Goal: Task Accomplishment & Management: Manage account settings

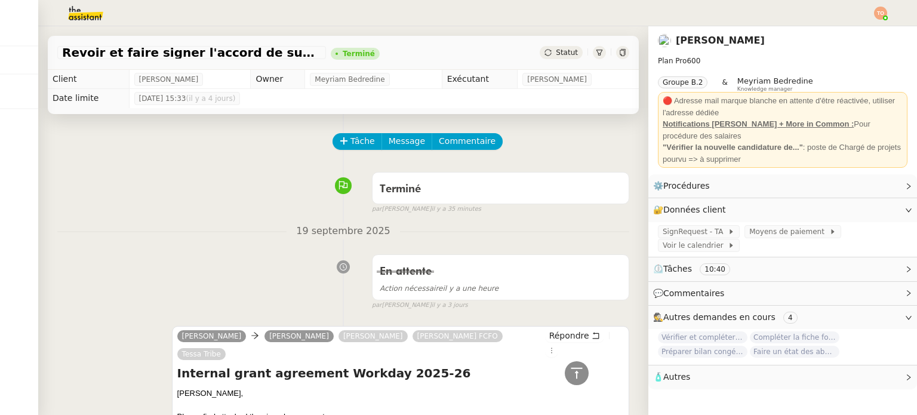
scroll to position [556, 0]
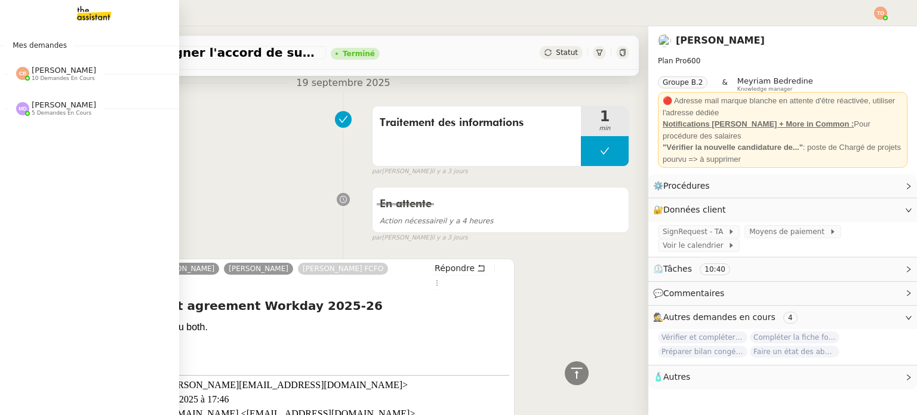
click at [59, 69] on span "[PERSON_NAME]" at bounding box center [64, 70] width 64 height 9
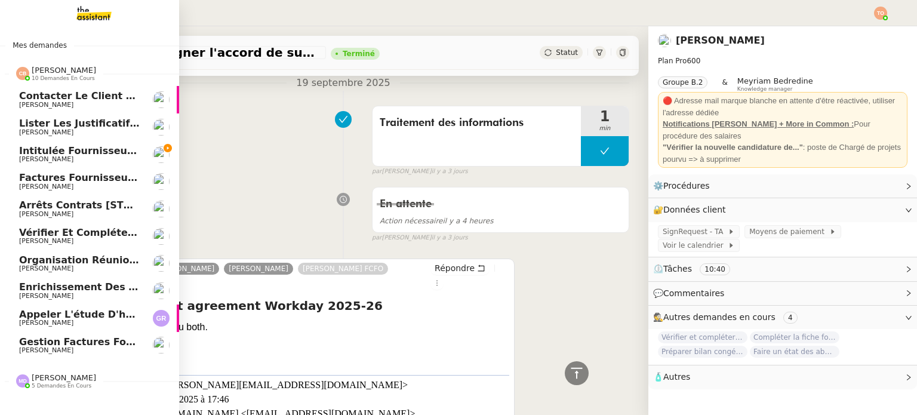
click at [81, 150] on span "Intitulée fournisseur Céramiques [PERSON_NAME]" at bounding box center [155, 150] width 272 height 11
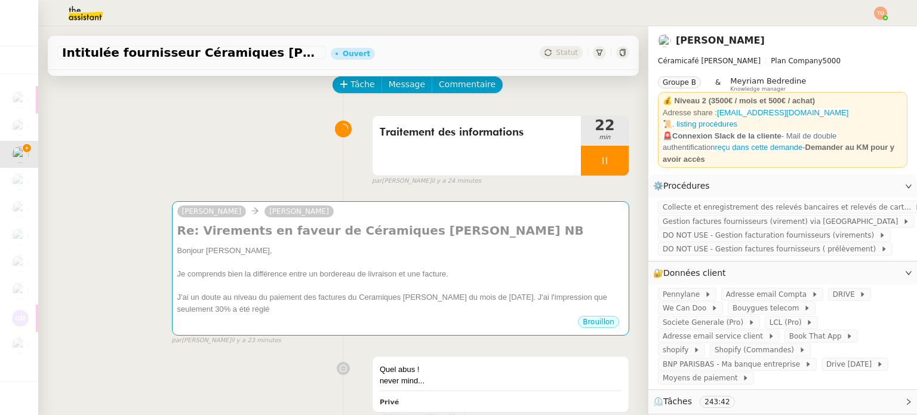
scroll to position [60, 0]
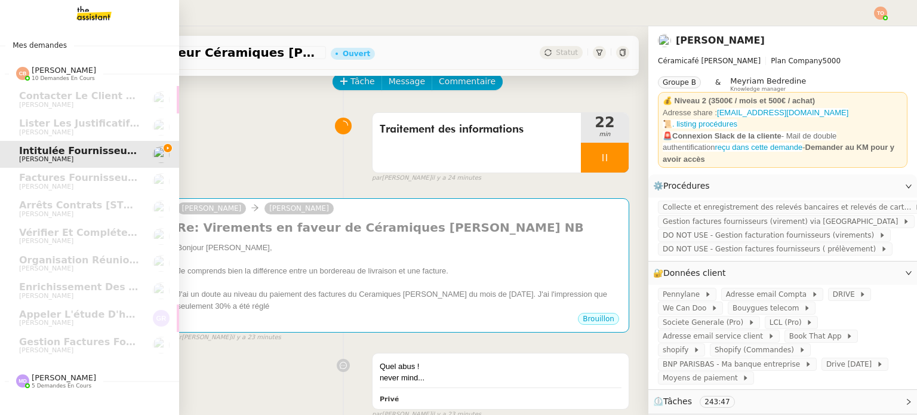
click at [60, 383] on span "5 demandes en cours" at bounding box center [62, 386] width 60 height 7
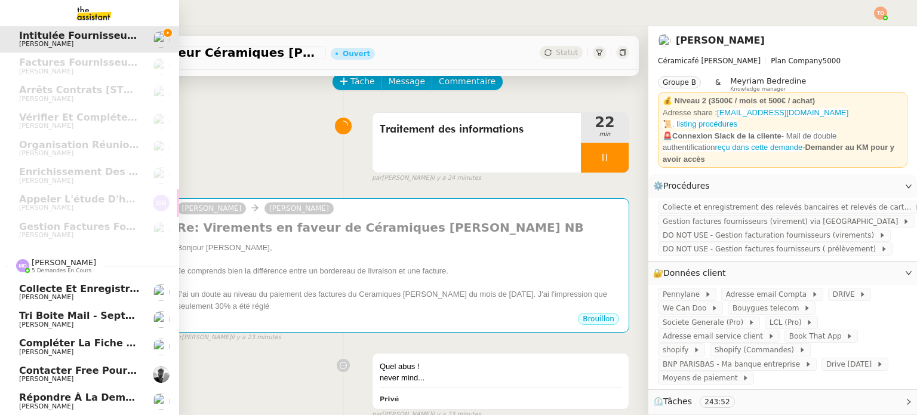
click at [82, 392] on span "Répondre à la demande de paiement échelonné" at bounding box center [150, 397] width 263 height 11
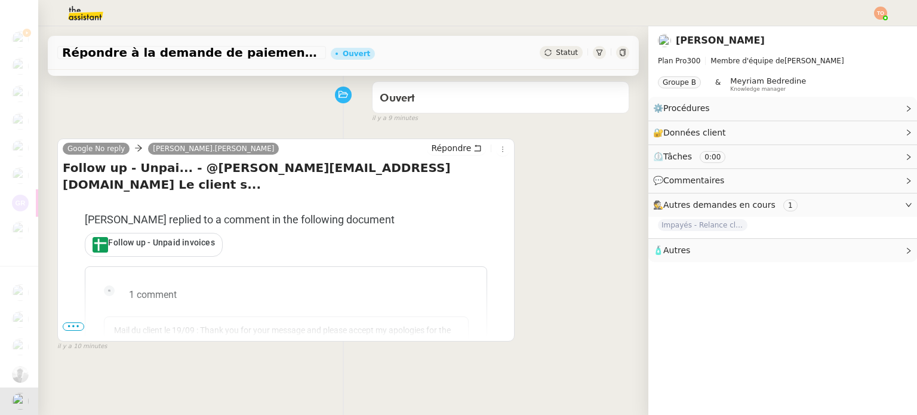
scroll to position [160, 0]
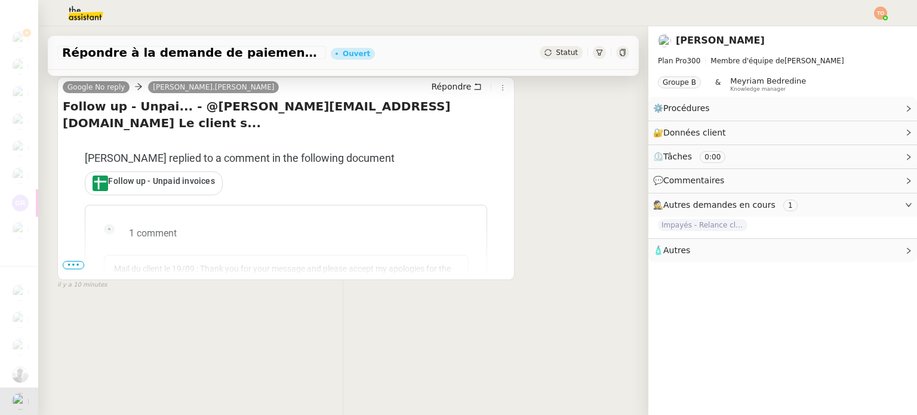
click at [73, 261] on span "•••" at bounding box center [73, 265] width 21 height 8
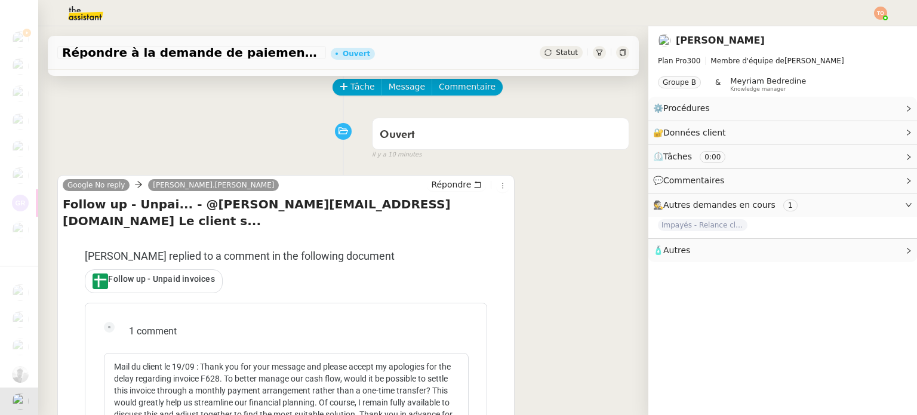
scroll to position [41, 0]
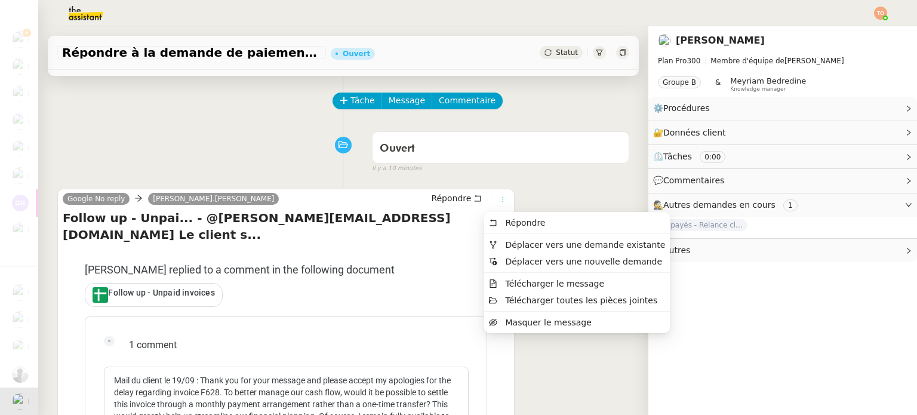
click at [499, 203] on icon at bounding box center [502, 199] width 7 height 7
click at [538, 238] on li "Déplacer vers une demande existante" at bounding box center [577, 244] width 186 height 17
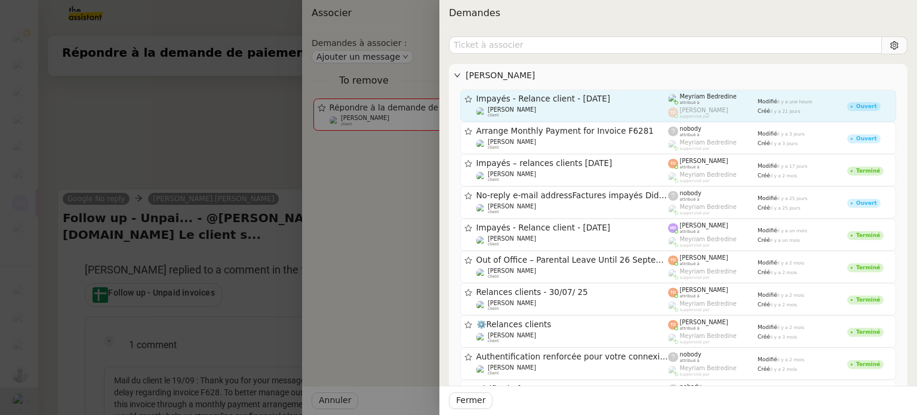
click at [607, 102] on span "Impayés - Relance client - [DATE]" at bounding box center [573, 99] width 192 height 8
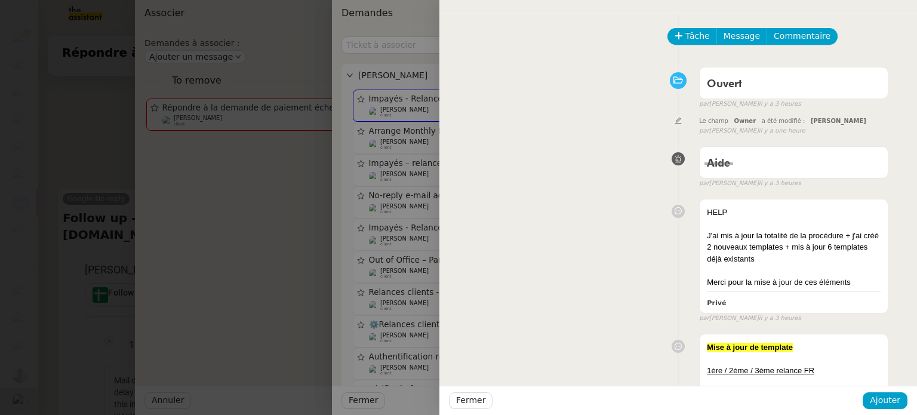
click at [210, 160] on div at bounding box center [458, 207] width 917 height 415
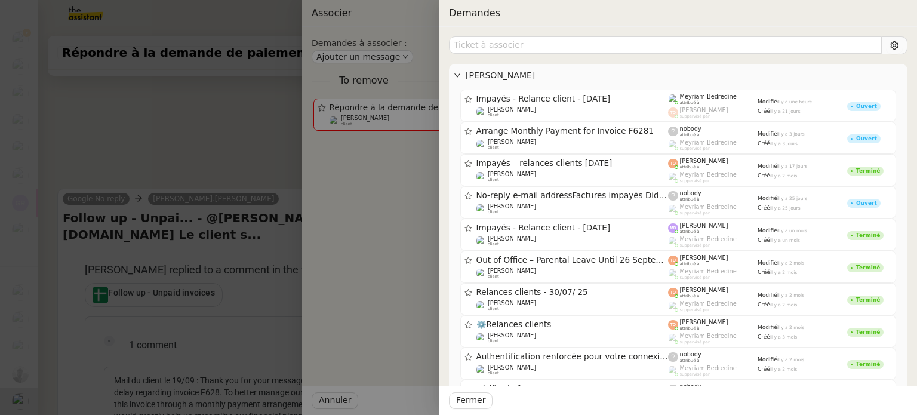
click at [112, 171] on div at bounding box center [458, 207] width 917 height 415
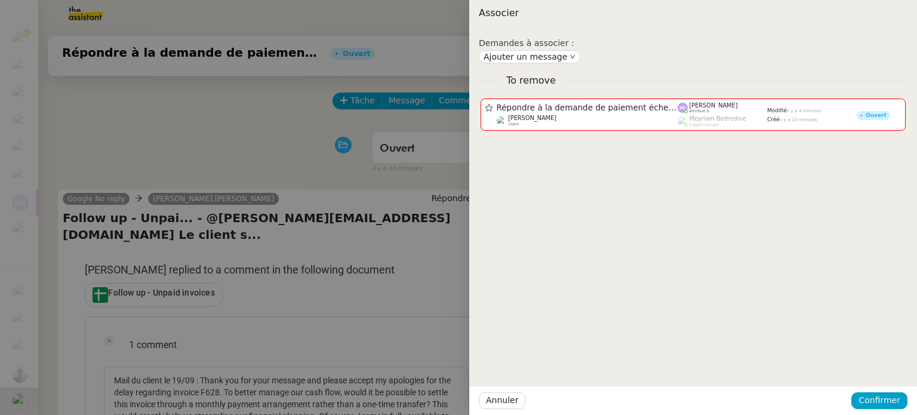
drag, startPoint x: 200, startPoint y: 128, endPoint x: 190, endPoint y: 130, distance: 9.8
click at [200, 127] on div at bounding box center [458, 207] width 917 height 415
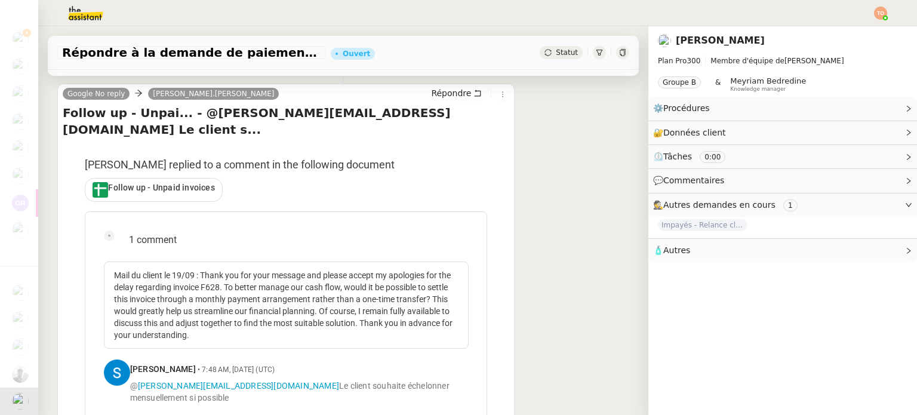
scroll to position [107, 0]
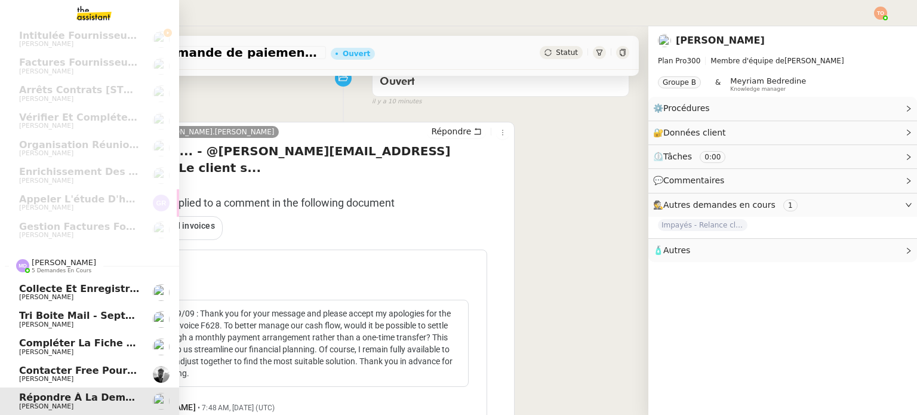
click at [106, 285] on span "Collecte et enregistrement des relevés bancaires et relevés de cartes bancaires…" at bounding box center [263, 288] width 488 height 11
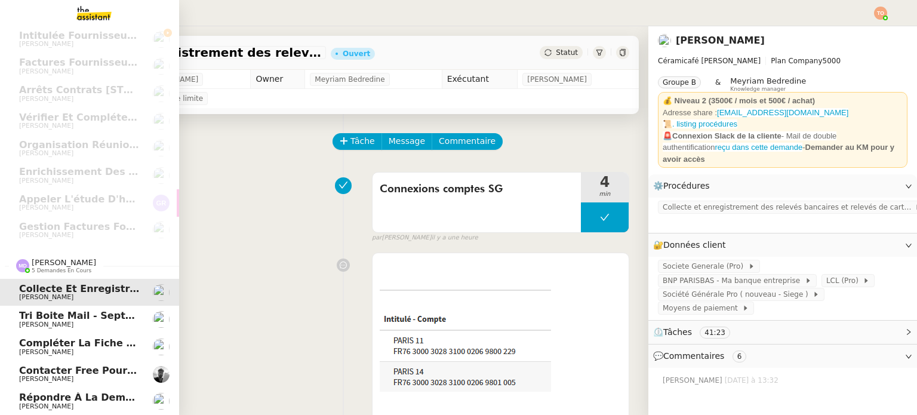
click at [82, 392] on span "Répondre à la demande de paiement échelonné" at bounding box center [150, 397] width 263 height 11
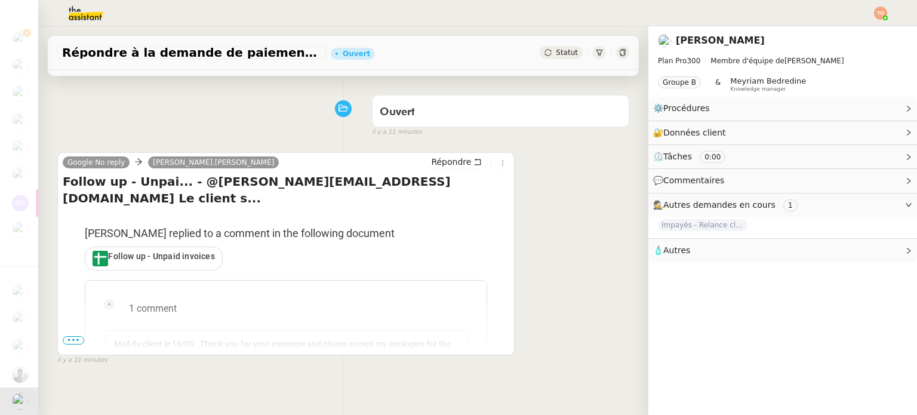
scroll to position [160, 0]
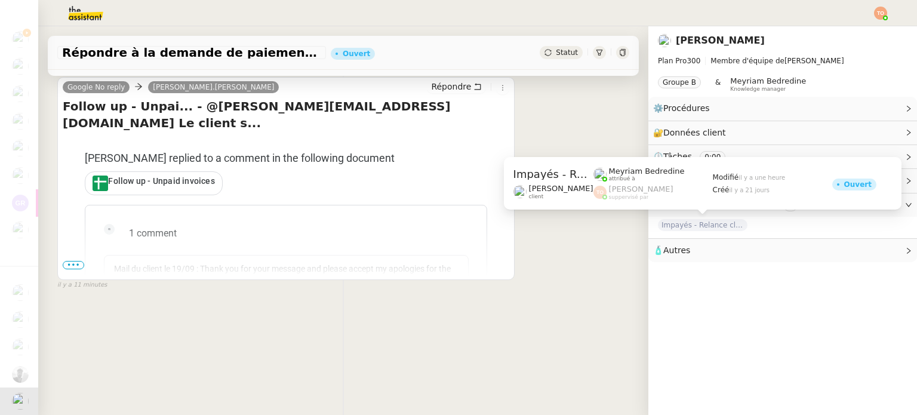
click at [703, 228] on span "Impayés - Relance client - [DATE]" at bounding box center [703, 225] width 90 height 12
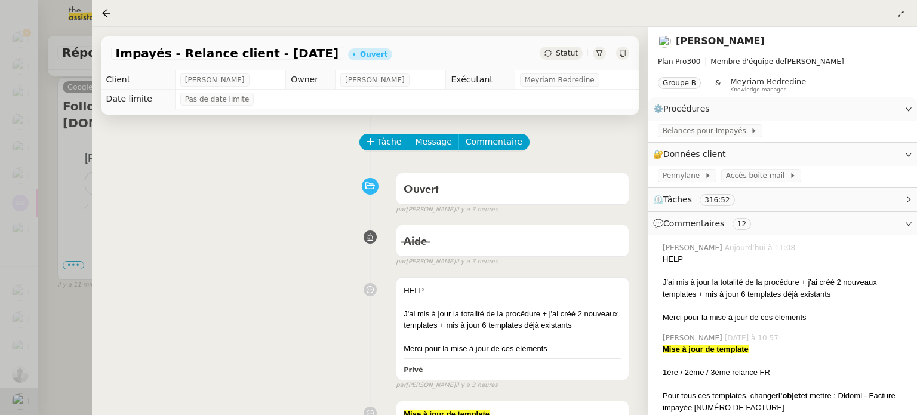
click at [59, 303] on div at bounding box center [458, 207] width 917 height 415
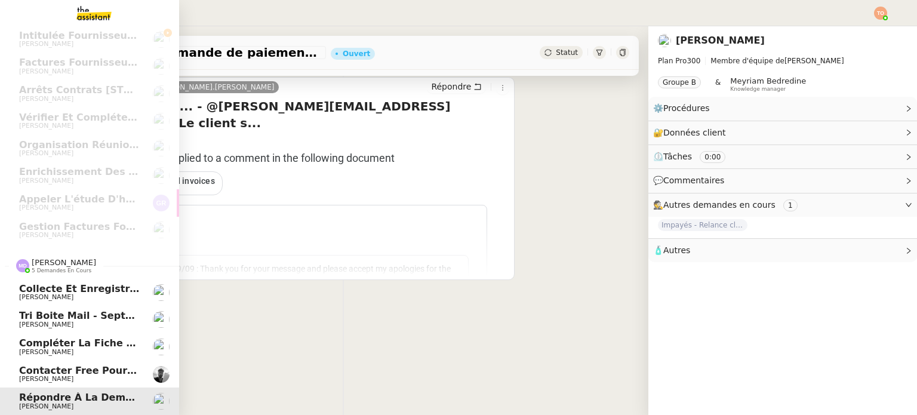
click at [71, 394] on span "Répondre à la demande de paiement échelonné" at bounding box center [150, 397] width 263 height 11
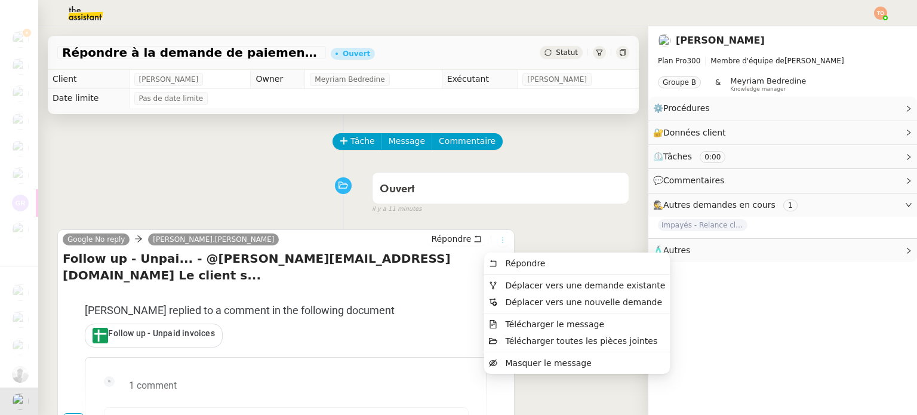
click at [496, 240] on icon at bounding box center [502, 239] width 13 height 7
click at [558, 288] on span "Déplacer vers une demande existante" at bounding box center [585, 286] width 160 height 10
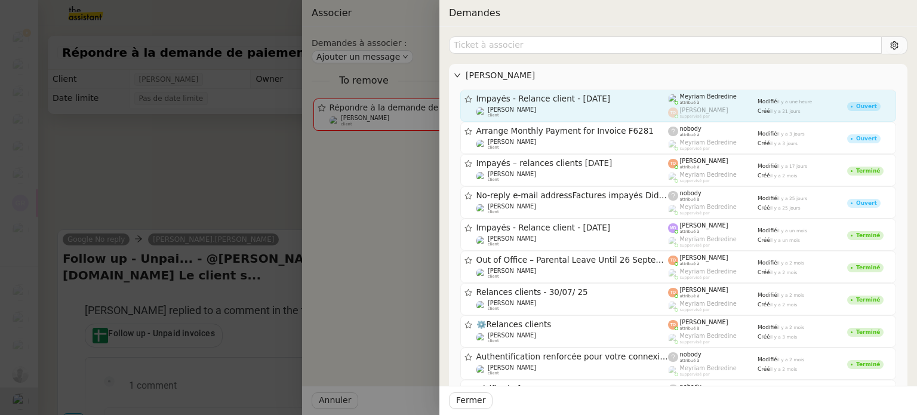
click at [598, 103] on div "Impayés - Relance client - [DATE]" at bounding box center [573, 99] width 192 height 10
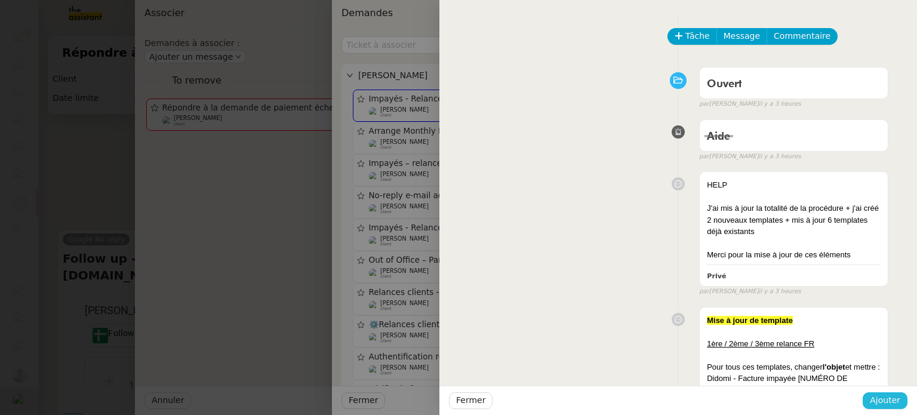
click at [883, 401] on span "Ajouter" at bounding box center [885, 401] width 30 height 14
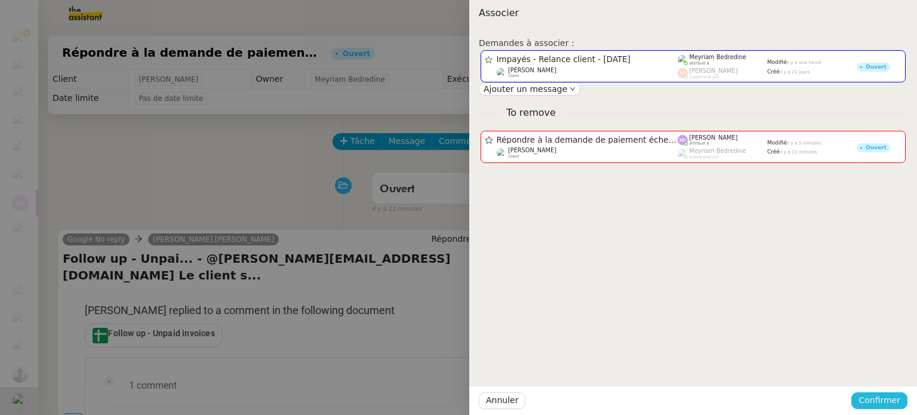
click at [895, 394] on span "Confirmer" at bounding box center [880, 401] width 42 height 14
click at [892, 371] on span "Ajouter" at bounding box center [880, 369] width 30 height 12
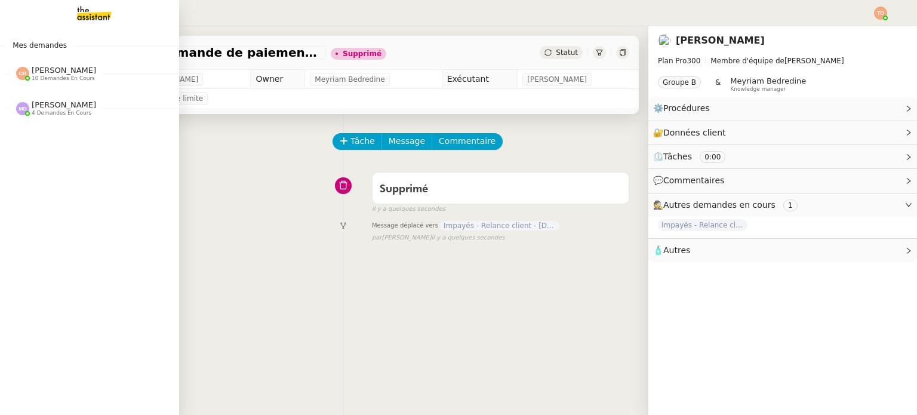
click at [67, 99] on span "[PERSON_NAME] 4 demandes en cours" at bounding box center [94, 103] width 179 height 25
click at [36, 94] on span "[PERSON_NAME] 4 demandes en cours" at bounding box center [94, 103] width 179 height 25
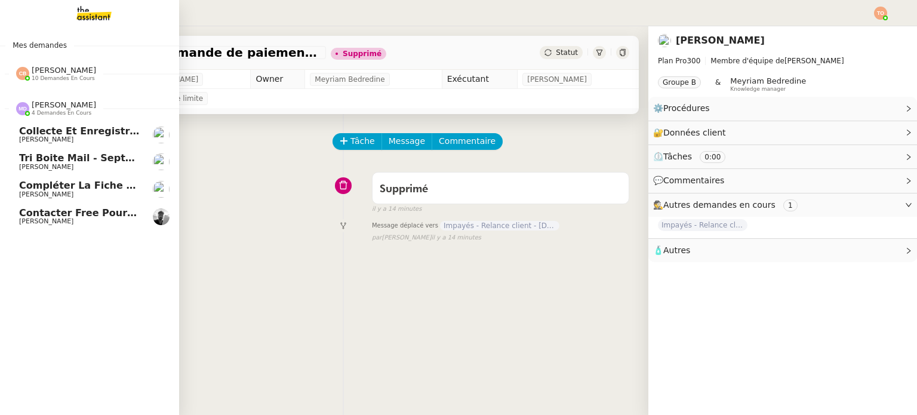
click at [93, 91] on span "[PERSON_NAME] 4 demandes en cours" at bounding box center [94, 103] width 179 height 25
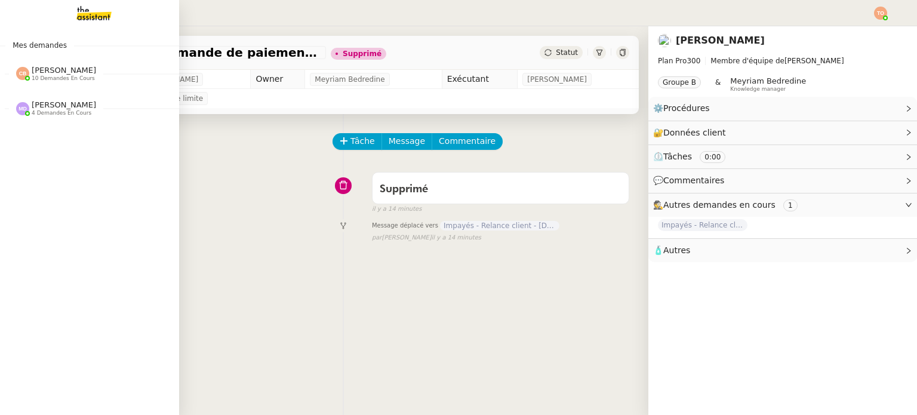
click at [97, 85] on div "[PERSON_NAME] 10 demandes en cours" at bounding box center [89, 68] width 179 height 35
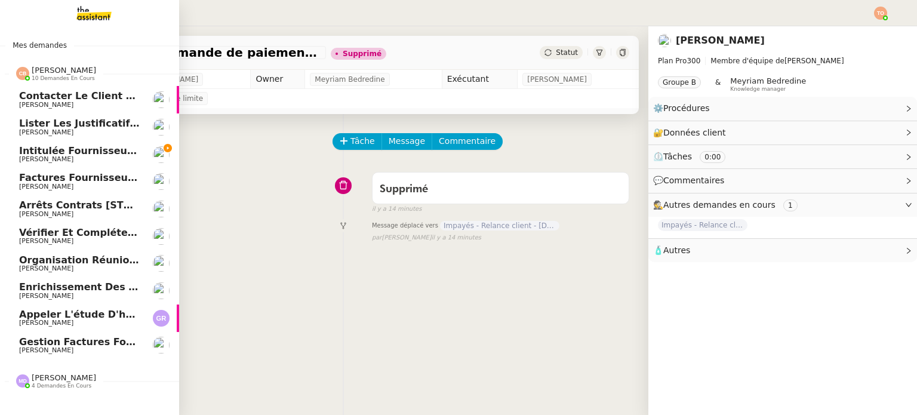
click at [109, 143] on link "Intitulée fournisseur Céramiques [PERSON_NAME] [PERSON_NAME]" at bounding box center [89, 154] width 179 height 27
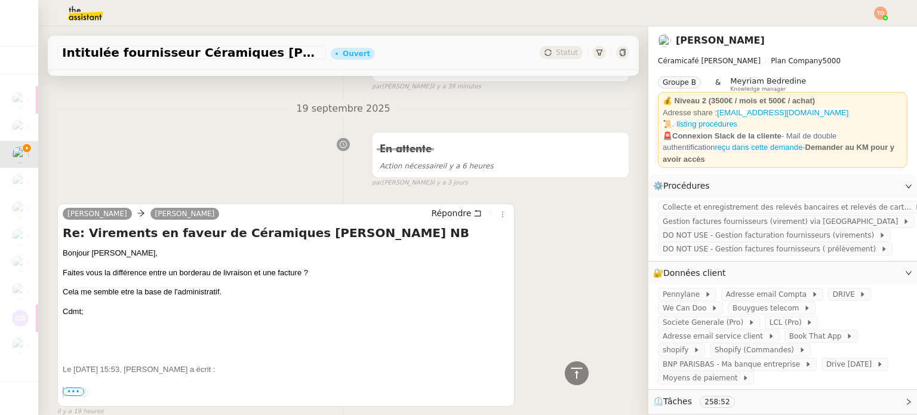
scroll to position [478, 0]
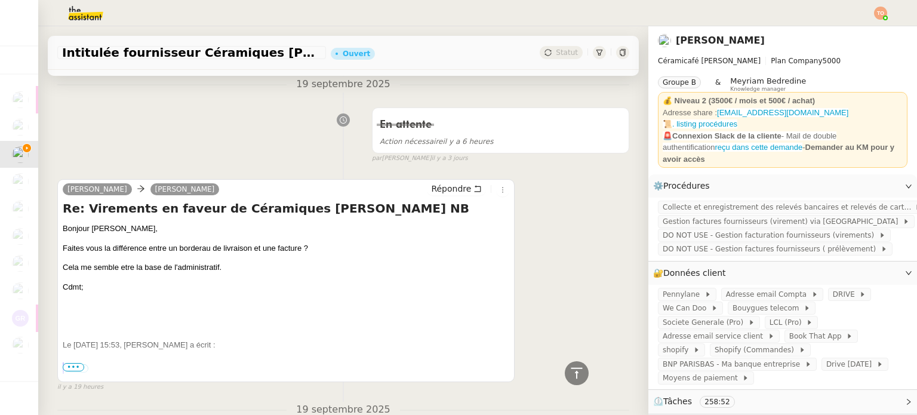
click at [134, 254] on p "Faites vous la différence entre un borderau de livraison et une facture ?" at bounding box center [286, 248] width 447 height 12
drag, startPoint x: 108, startPoint y: 245, endPoint x: 214, endPoint y: 239, distance: 105.9
click at [213, 239] on div "Bonjour [PERSON_NAME], Faites vous la différence entre un borderau de livraison…" at bounding box center [286, 353] width 447 height 260
drag, startPoint x: 233, startPoint y: 241, endPoint x: 291, endPoint y: 249, distance: 57.9
click at [291, 249] on div "Bonjour [PERSON_NAME], Faites vous la différence entre un borderau de livraison…" at bounding box center [286, 353] width 447 height 260
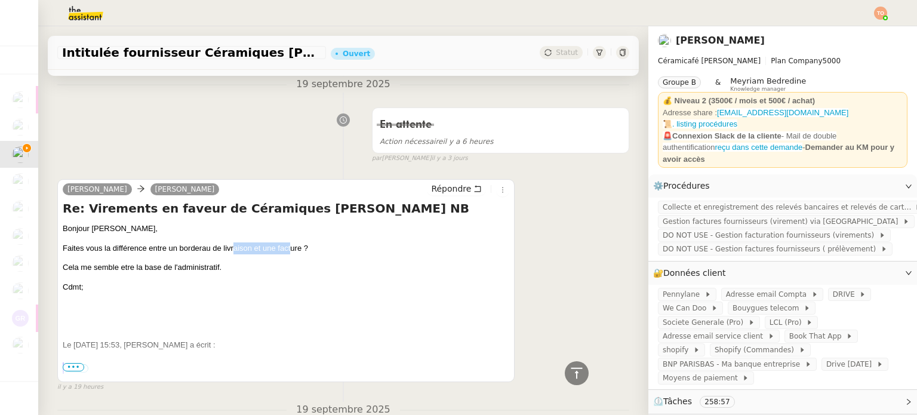
click at [291, 249] on p "Faites vous la différence entre un borderau de livraison et une facture ?" at bounding box center [286, 248] width 447 height 12
drag, startPoint x: 294, startPoint y: 249, endPoint x: 209, endPoint y: 253, distance: 85.5
click at [217, 253] on p "Faites vous la différence entre un borderau de livraison et une facture ?" at bounding box center [286, 248] width 447 height 12
drag, startPoint x: 145, startPoint y: 264, endPoint x: 119, endPoint y: 267, distance: 25.3
click at [133, 266] on div "Bonjour [PERSON_NAME], Faites vous la différence entre un borderau de livraison…" at bounding box center [286, 353] width 447 height 260
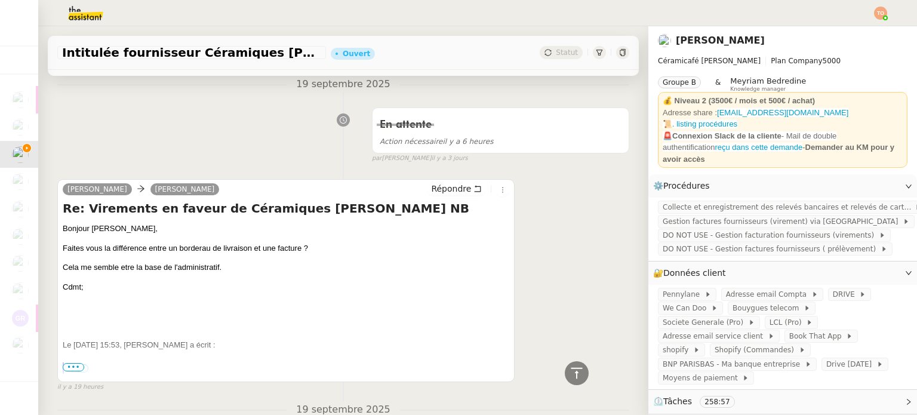
click at [111, 268] on p "Cela me semble etre la base de l'administratif." at bounding box center [286, 268] width 447 height 12
drag, startPoint x: 96, startPoint y: 269, endPoint x: 191, endPoint y: 265, distance: 95.6
click at [190, 265] on p "Cela me semble etre la base de l'administratif." at bounding box center [286, 268] width 447 height 12
click at [212, 266] on p "Cela me semble etre la base de l'administratif." at bounding box center [286, 268] width 447 height 12
drag, startPoint x: 205, startPoint y: 270, endPoint x: 139, endPoint y: 276, distance: 67.2
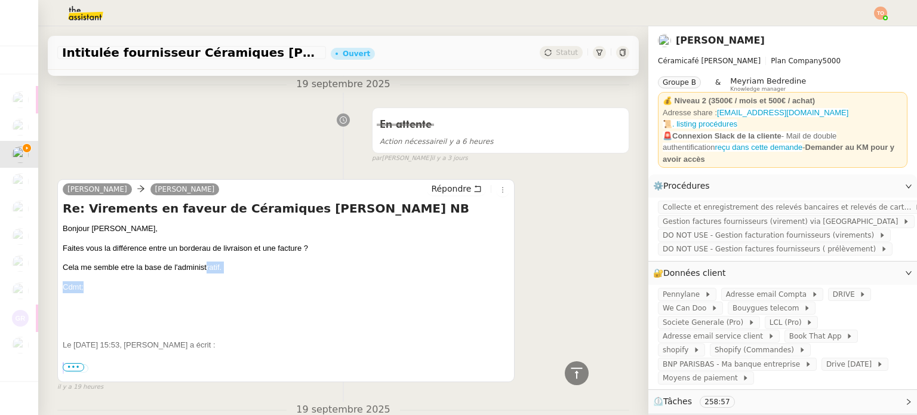
click at [139, 276] on div "Bonjour [PERSON_NAME], Faites vous la différence entre un borderau de livraison…" at bounding box center [286, 353] width 447 height 260
click at [124, 265] on p "Cela me semble etre la base de l'administratif." at bounding box center [286, 268] width 447 height 12
drag, startPoint x: 85, startPoint y: 251, endPoint x: 199, endPoint y: 238, distance: 114.8
click at [198, 238] on div "Bonjour [PERSON_NAME], Faites vous la différence entre un borderau de livraison…" at bounding box center [286, 353] width 447 height 260
drag, startPoint x: 220, startPoint y: 242, endPoint x: 277, endPoint y: 246, distance: 56.9
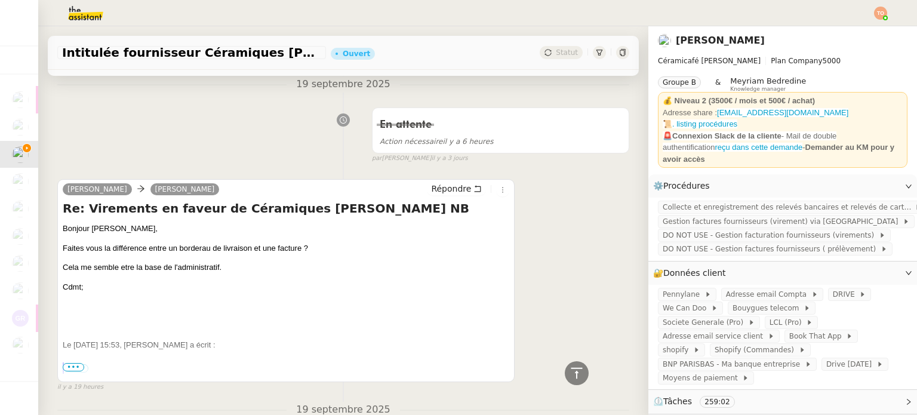
click at [261, 244] on div "Bonjour [PERSON_NAME], Faites vous la différence entre un borderau de livraison…" at bounding box center [286, 353] width 447 height 260
drag, startPoint x: 277, startPoint y: 246, endPoint x: 297, endPoint y: 245, distance: 19.7
click at [283, 246] on p "Faites vous la différence entre un borderau de livraison et une facture ?" at bounding box center [286, 248] width 447 height 12
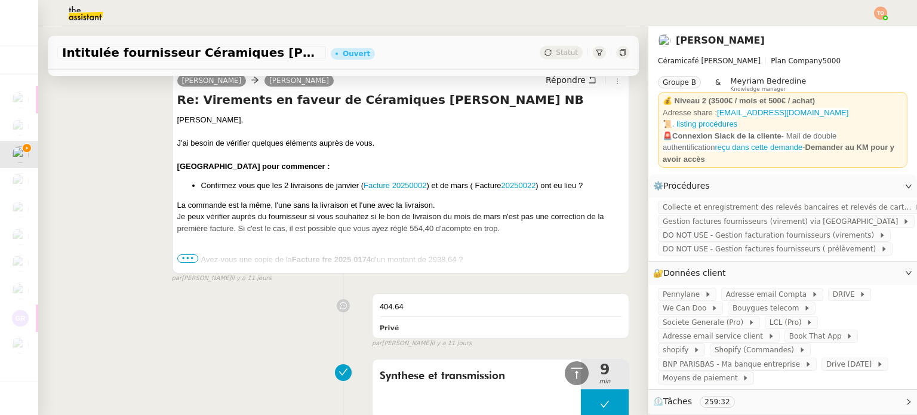
scroll to position [3523, 0]
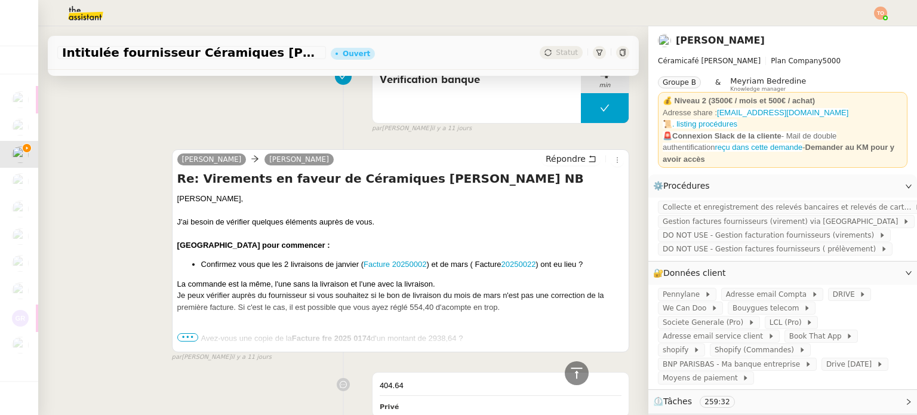
click at [182, 333] on span "•••" at bounding box center [187, 337] width 21 height 8
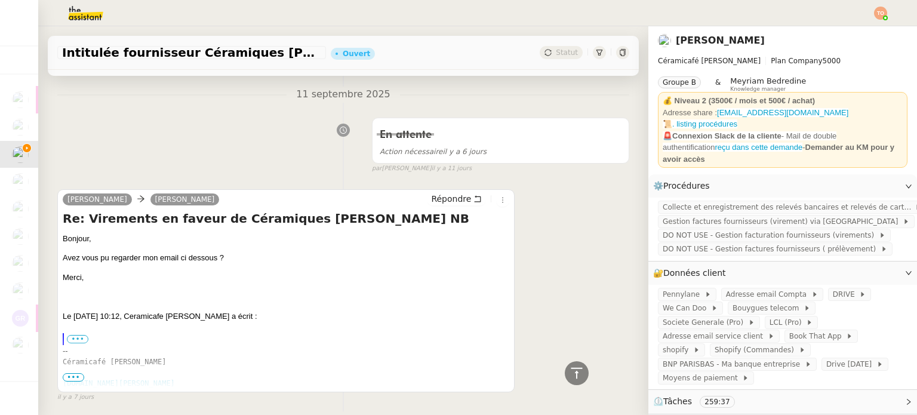
scroll to position [3165, 0]
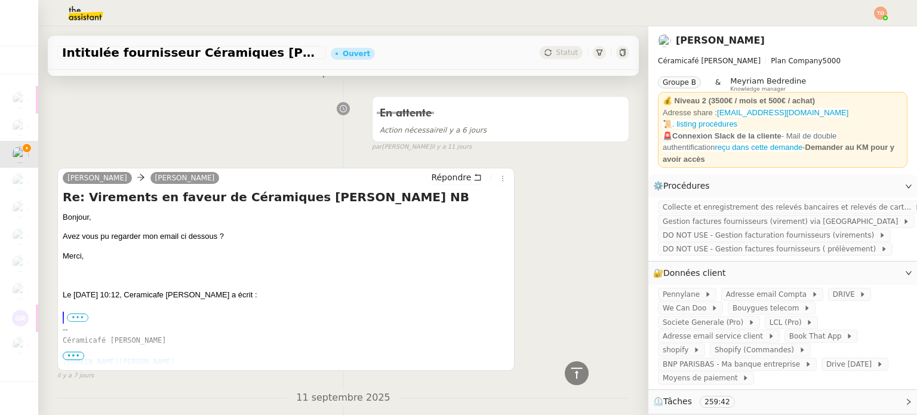
click at [78, 352] on span "•••" at bounding box center [73, 356] width 21 height 8
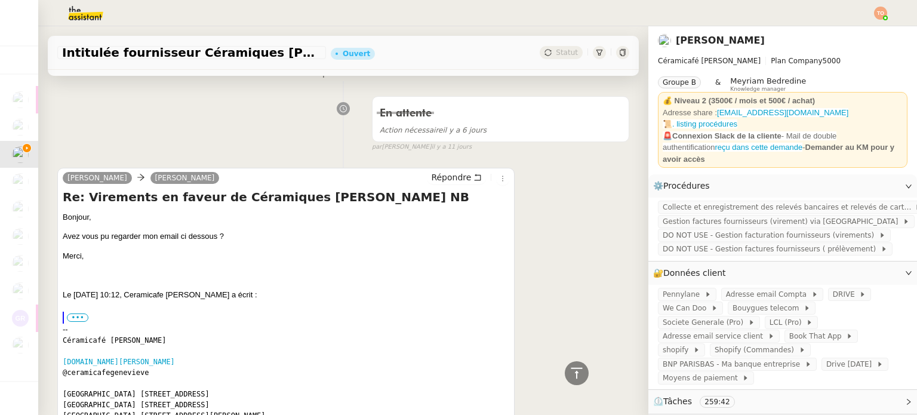
scroll to position [3284, 0]
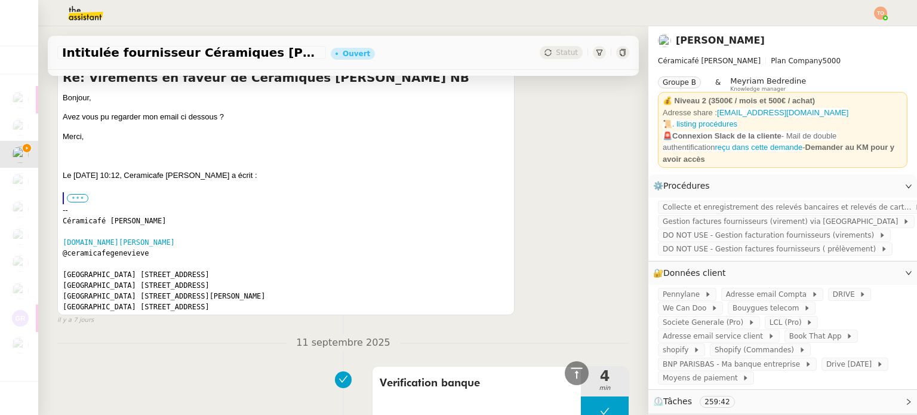
click at [73, 194] on label "•••" at bounding box center [77, 198] width 21 height 8
click at [0, 0] on input "•••" at bounding box center [0, 0] width 0 height 0
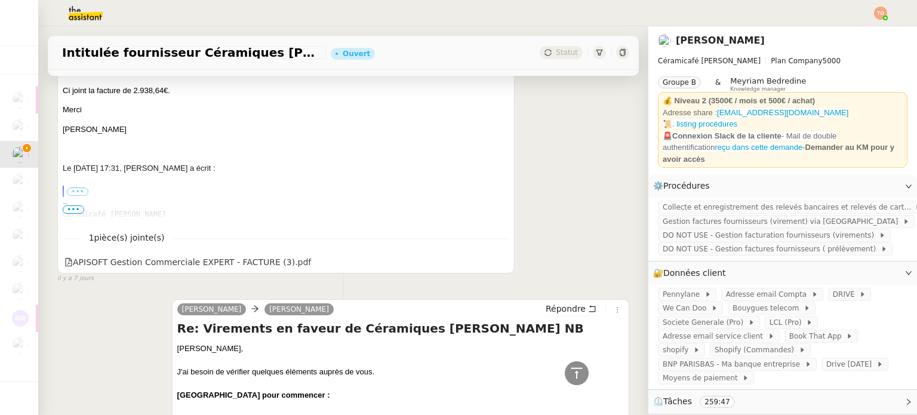
scroll to position [2747, 0]
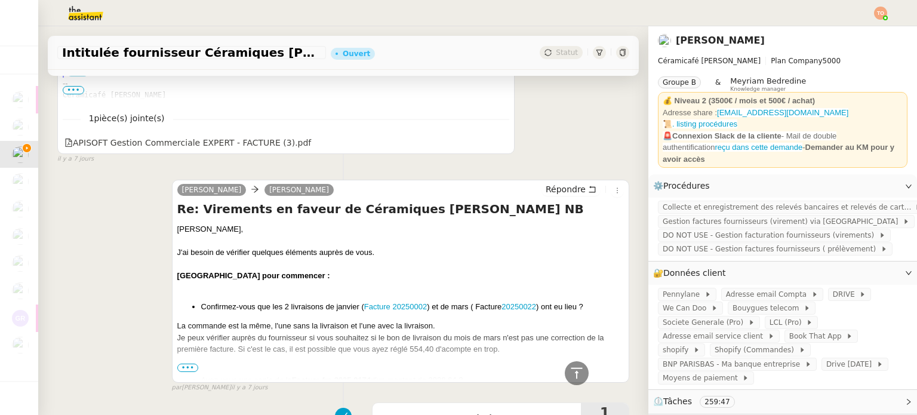
click at [189, 364] on span "•••" at bounding box center [187, 368] width 21 height 8
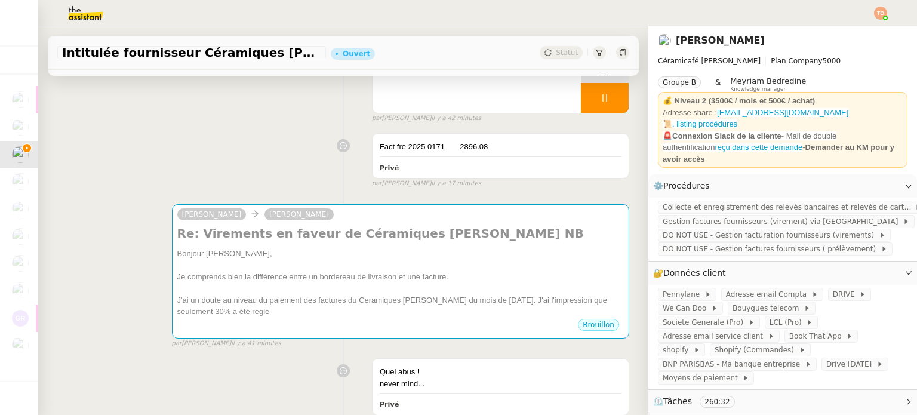
scroll to position [0, 0]
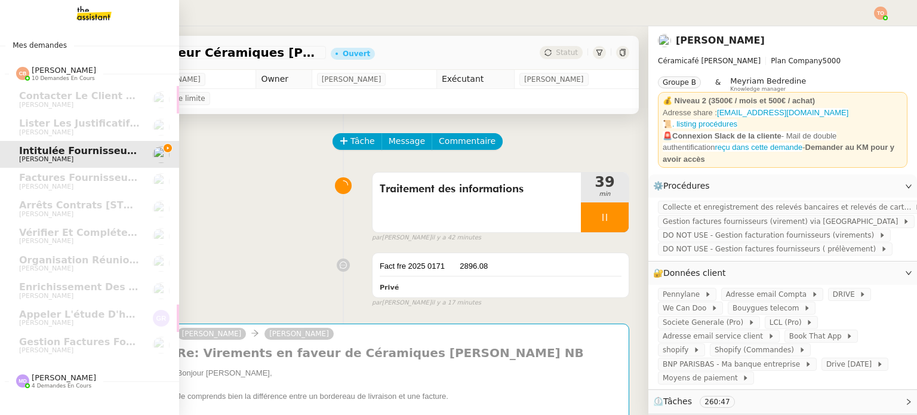
click at [67, 379] on span "[PERSON_NAME]" at bounding box center [64, 377] width 64 height 9
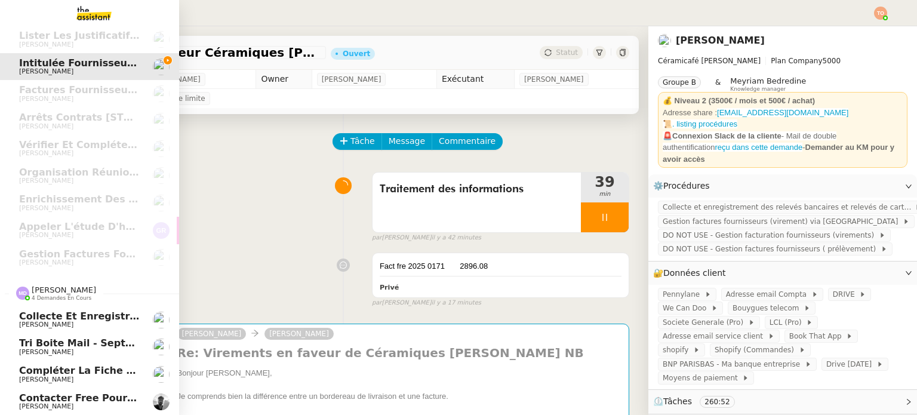
click at [82, 288] on div "[PERSON_NAME] 4 demandes en cours" at bounding box center [64, 293] width 64 height 16
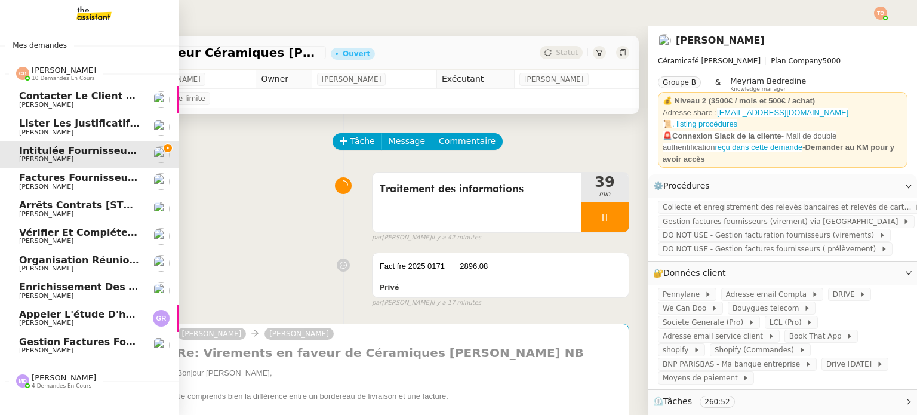
click at [67, 64] on span "[PERSON_NAME] 10 demandes en cours" at bounding box center [94, 68] width 179 height 25
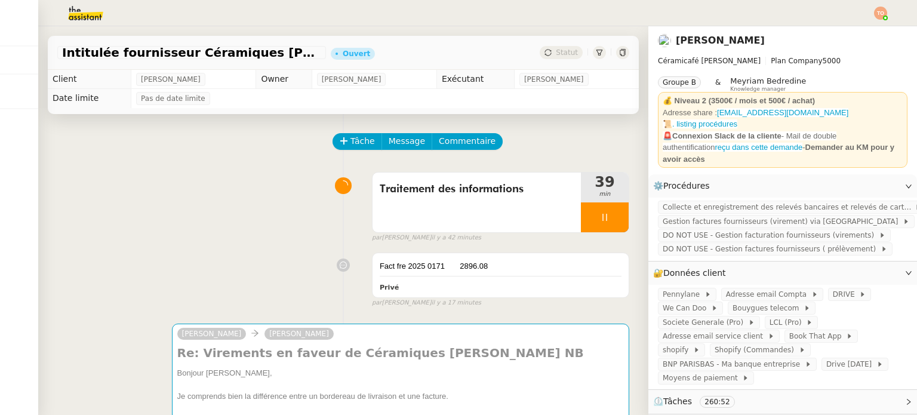
click at [392, 237] on small "par [PERSON_NAME] il y a 42 minutes" at bounding box center [426, 238] width 109 height 10
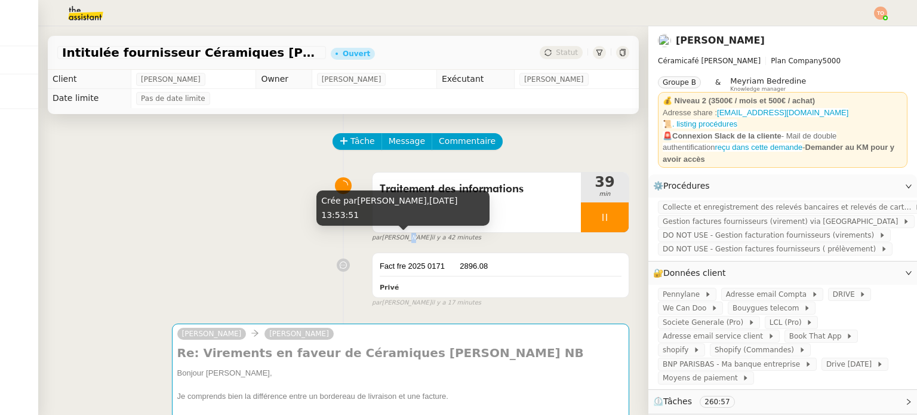
click at [392, 237] on small "par [PERSON_NAME] il y a 42 minutes" at bounding box center [426, 238] width 109 height 10
click at [394, 238] on small "par [PERSON_NAME] il y a 42 minutes" at bounding box center [426, 238] width 109 height 10
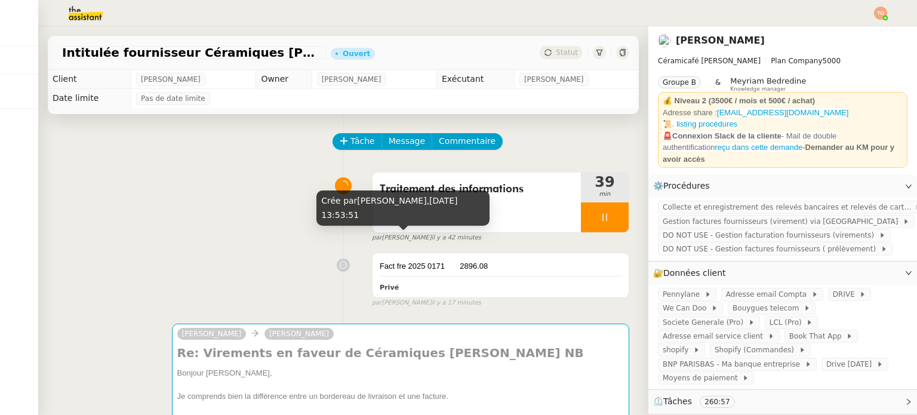
click at [432, 241] on span "il y a 42 minutes" at bounding box center [457, 238] width 50 height 10
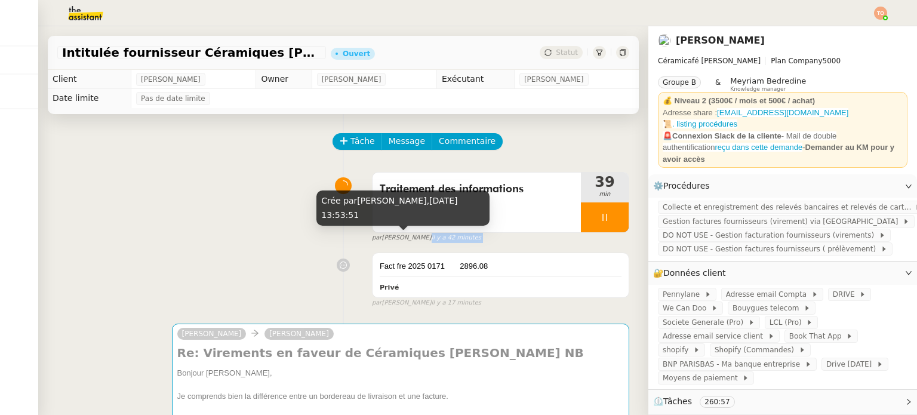
click at [432, 241] on span "il y a 42 minutes" at bounding box center [457, 238] width 50 height 10
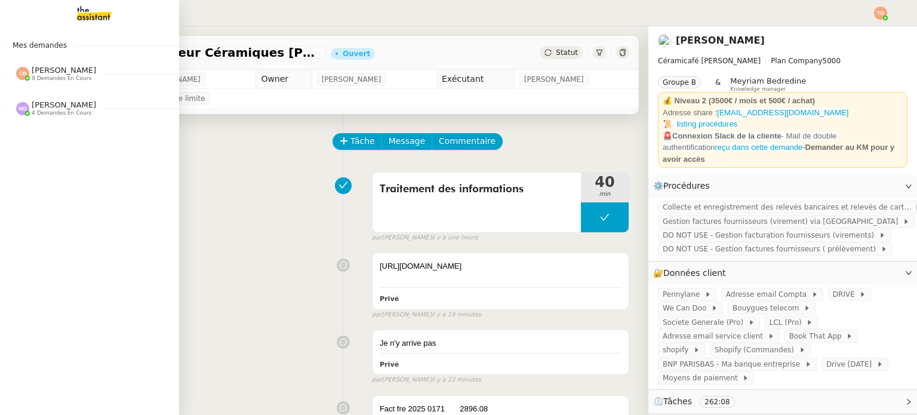
click at [46, 87] on div "[PERSON_NAME] 4 demandes en cours" at bounding box center [89, 103] width 179 height 35
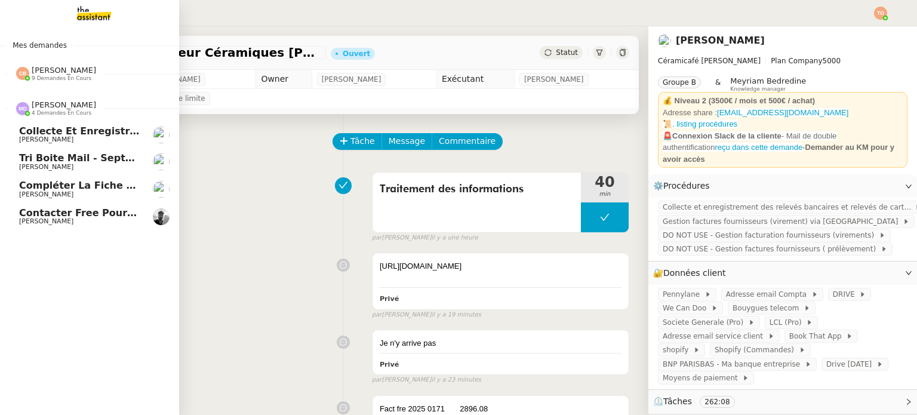
click at [80, 151] on link "Tri boite mail - [DATE] [PERSON_NAME]" at bounding box center [89, 161] width 179 height 27
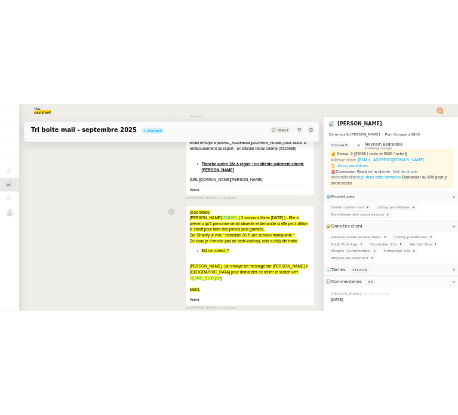
scroll to position [119, 0]
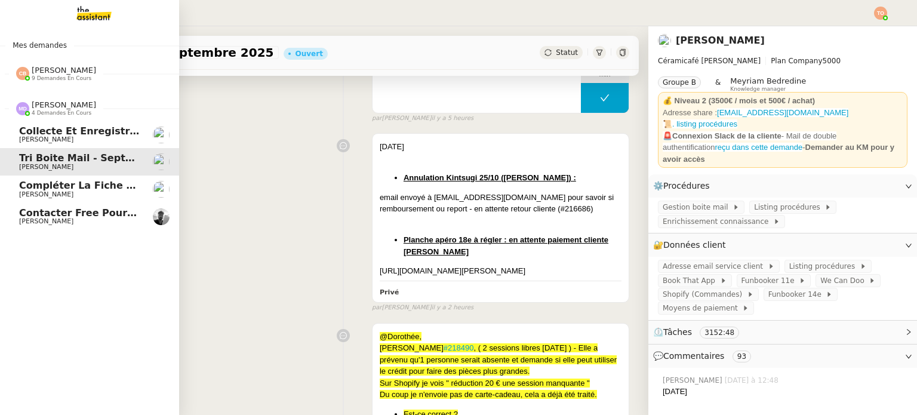
click at [43, 186] on span "Compléter la fiche fournisseur" at bounding box center [104, 185] width 171 height 11
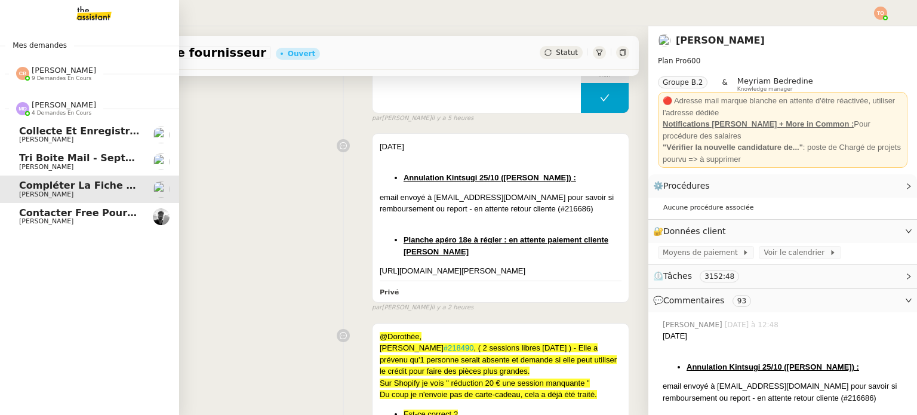
click at [64, 202] on link "Compléter la fiche fournisseur [PERSON_NAME]" at bounding box center [89, 189] width 179 height 27
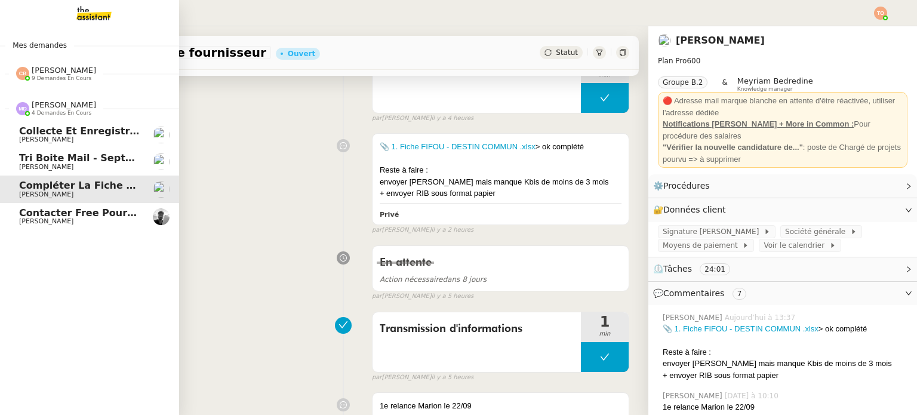
click at [84, 212] on span "Contacter Free pour la Freebox" at bounding box center [104, 212] width 170 height 11
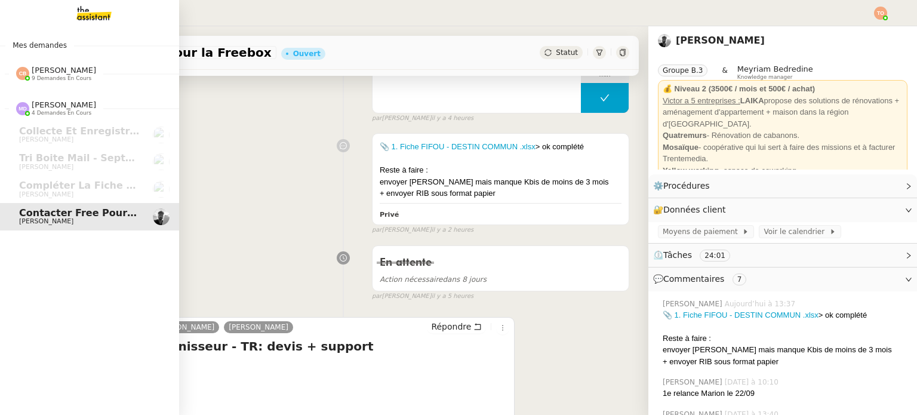
click at [95, 82] on div "[PERSON_NAME] 9 demandes en cours" at bounding box center [89, 68] width 179 height 35
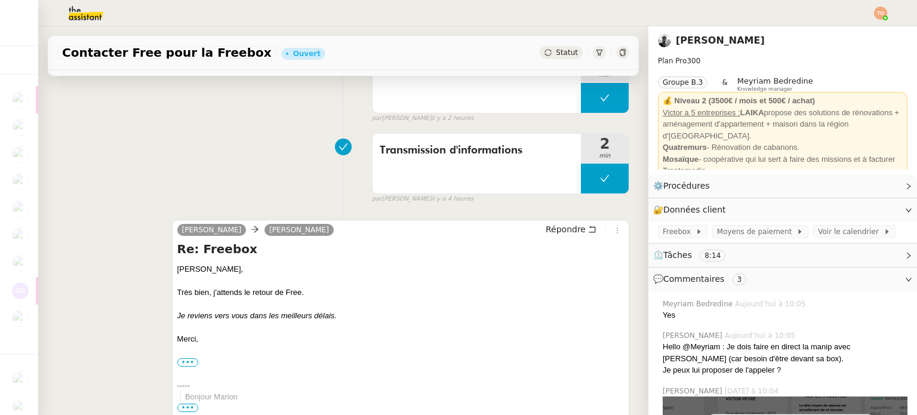
click at [226, 103] on div "Suivi de dossier 1 min false par [PERSON_NAME] il y a 2 heures" at bounding box center [343, 85] width 572 height 76
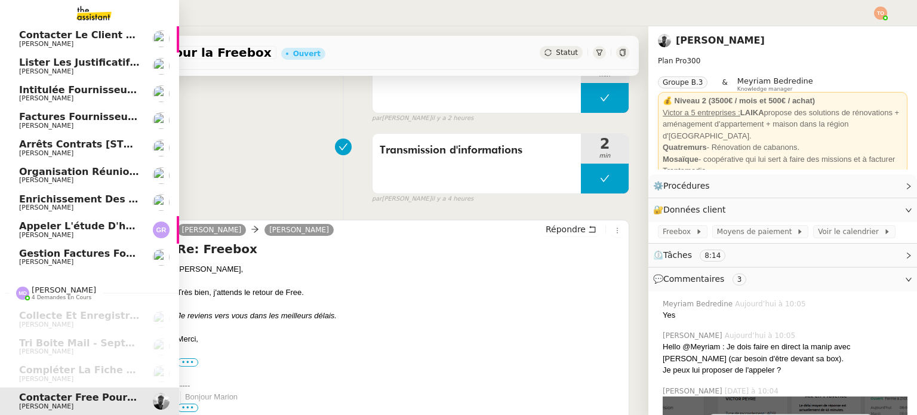
scroll to position [67, 0]
click at [110, 248] on span "Gestion factures fournisseurs (virement) via [GEOGRAPHIC_DATA]- [DATE]" at bounding box center [221, 253] width 404 height 11
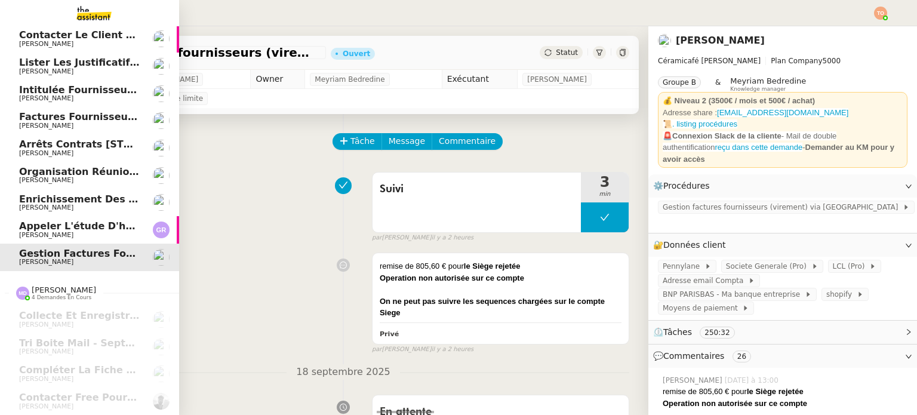
click at [27, 232] on span "[PERSON_NAME]" at bounding box center [46, 235] width 54 height 8
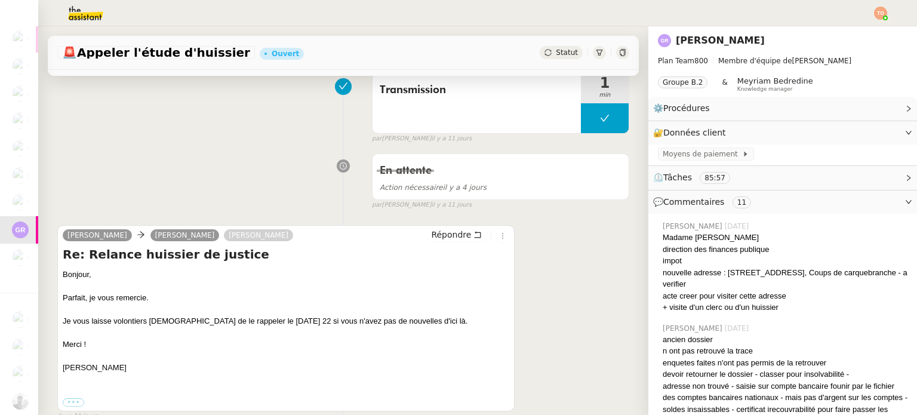
scroll to position [478, 0]
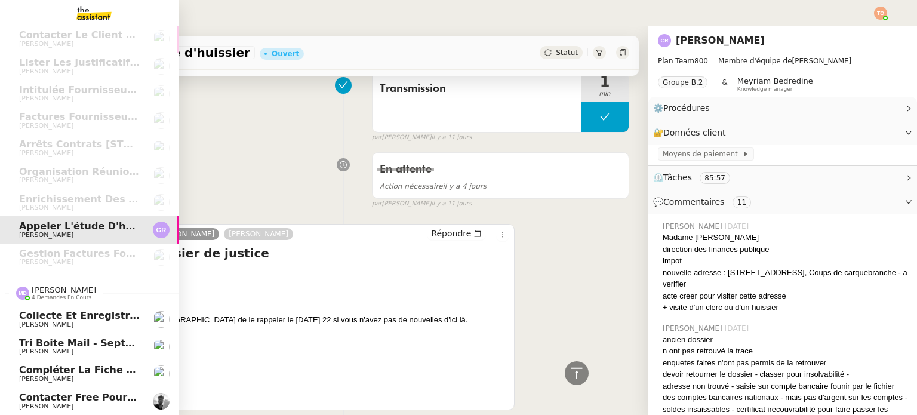
click at [153, 341] on img at bounding box center [161, 347] width 17 height 17
